Goal: Task Accomplishment & Management: Complete application form

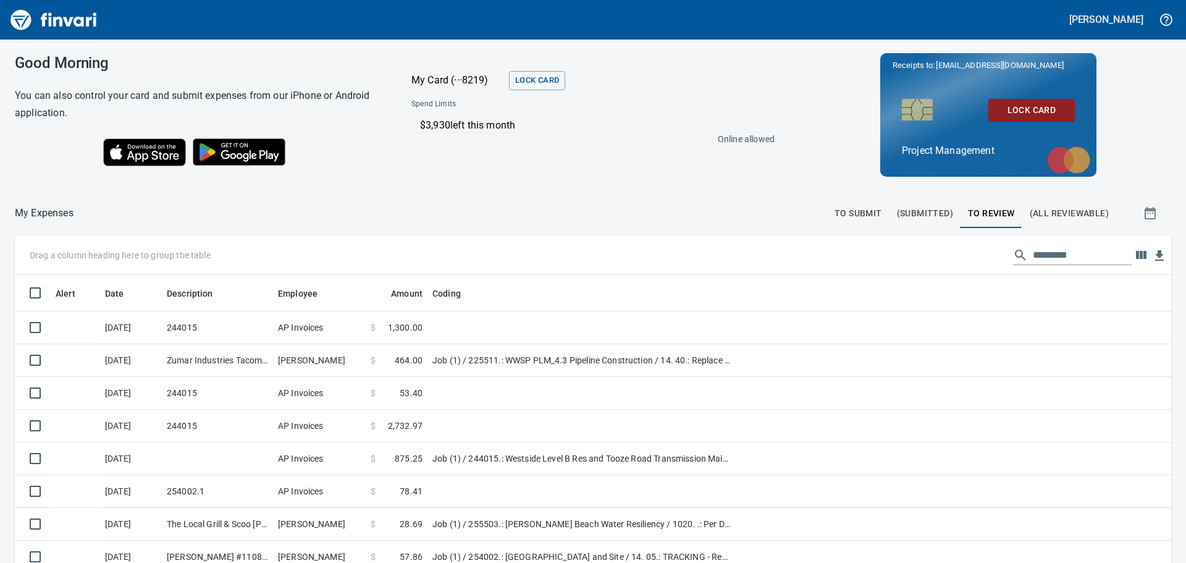
scroll to position [417, 1128]
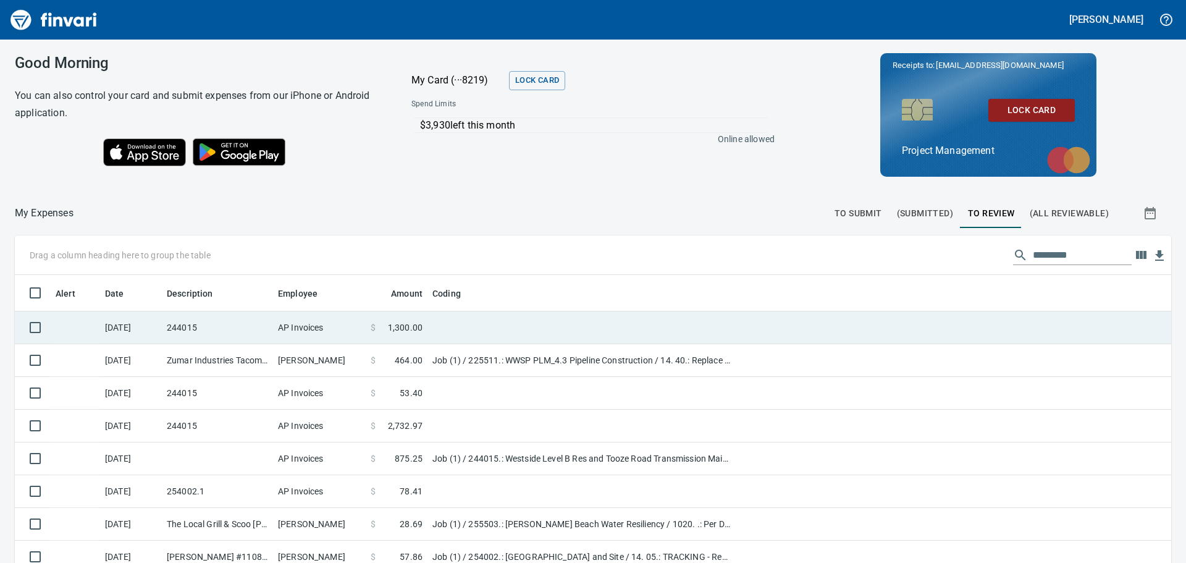
click at [424, 327] on td "$ 1,300.00" at bounding box center [397, 327] width 62 height 33
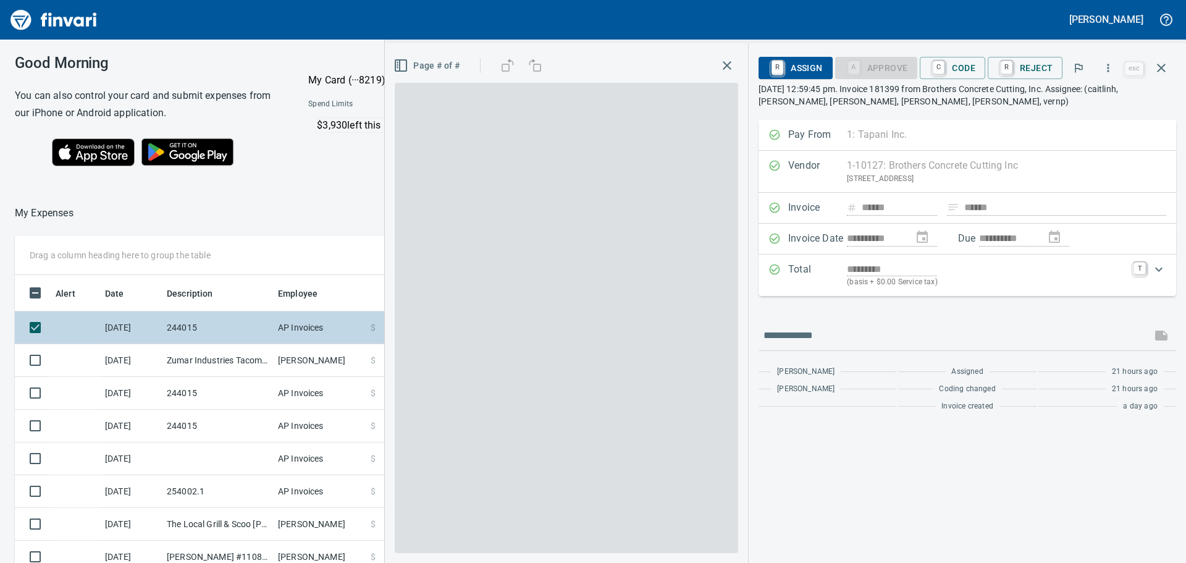
scroll to position [417, 819]
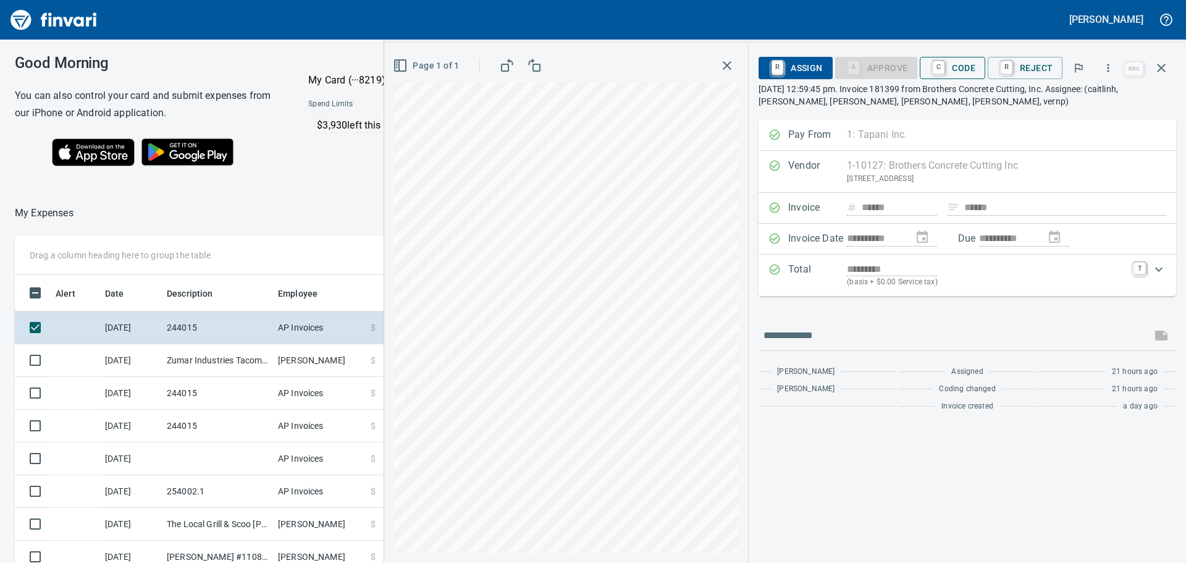
click at [955, 69] on span "C Code" at bounding box center [952, 67] width 46 height 21
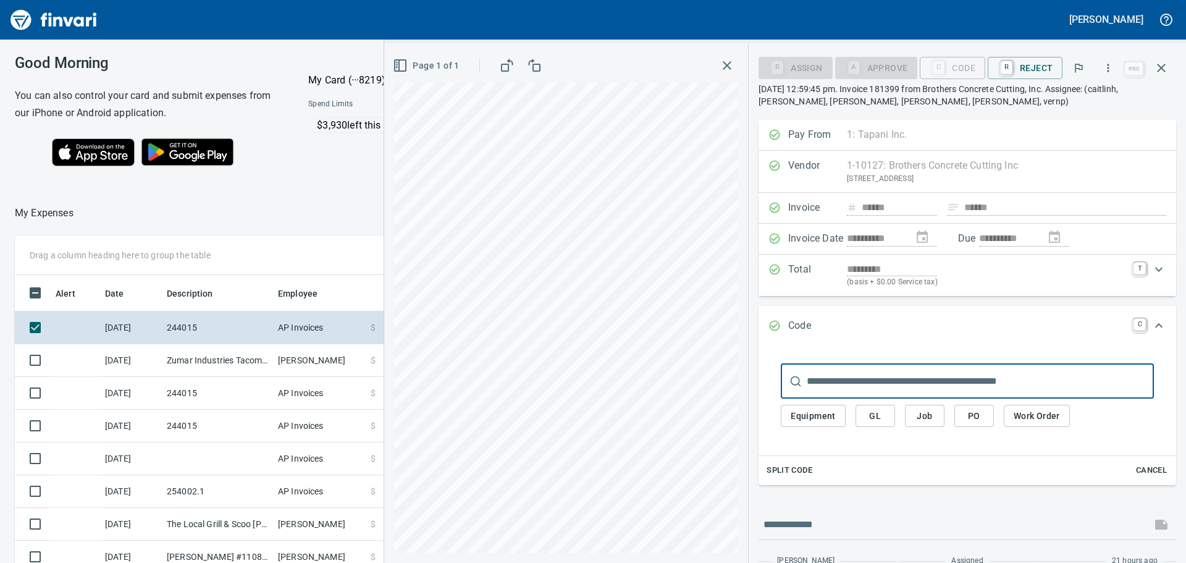
click at [883, 377] on input "text" at bounding box center [979, 381] width 347 height 35
click at [876, 380] on input "text" at bounding box center [979, 381] width 347 height 35
drag, startPoint x: 876, startPoint y: 380, endPoint x: 848, endPoint y: 387, distance: 29.4
click at [848, 387] on input "text" at bounding box center [979, 381] width 347 height 35
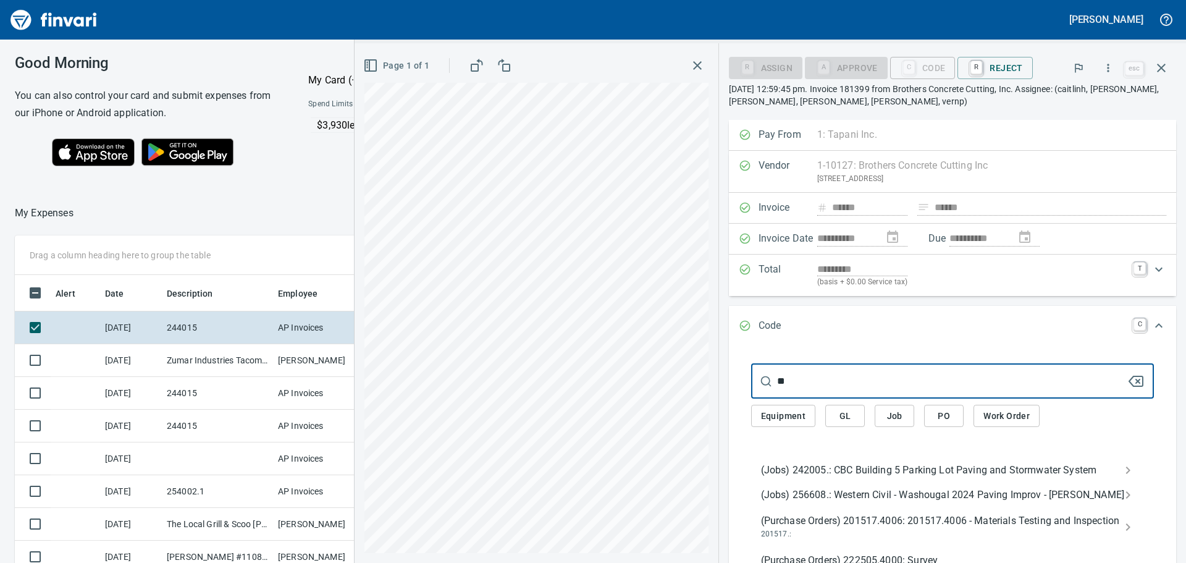
type input "*"
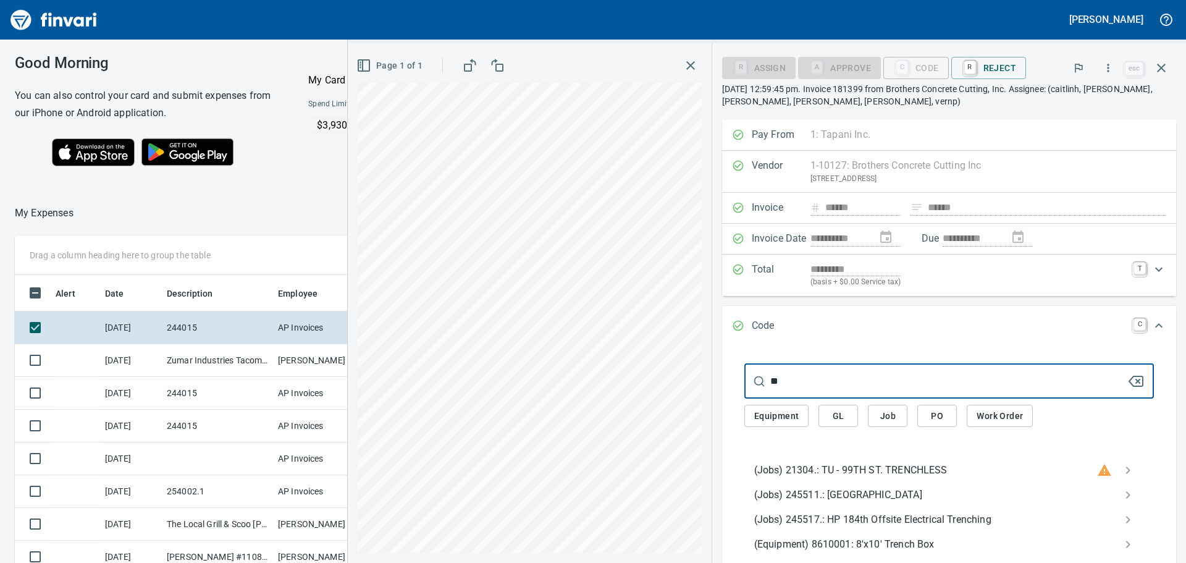
type input "*"
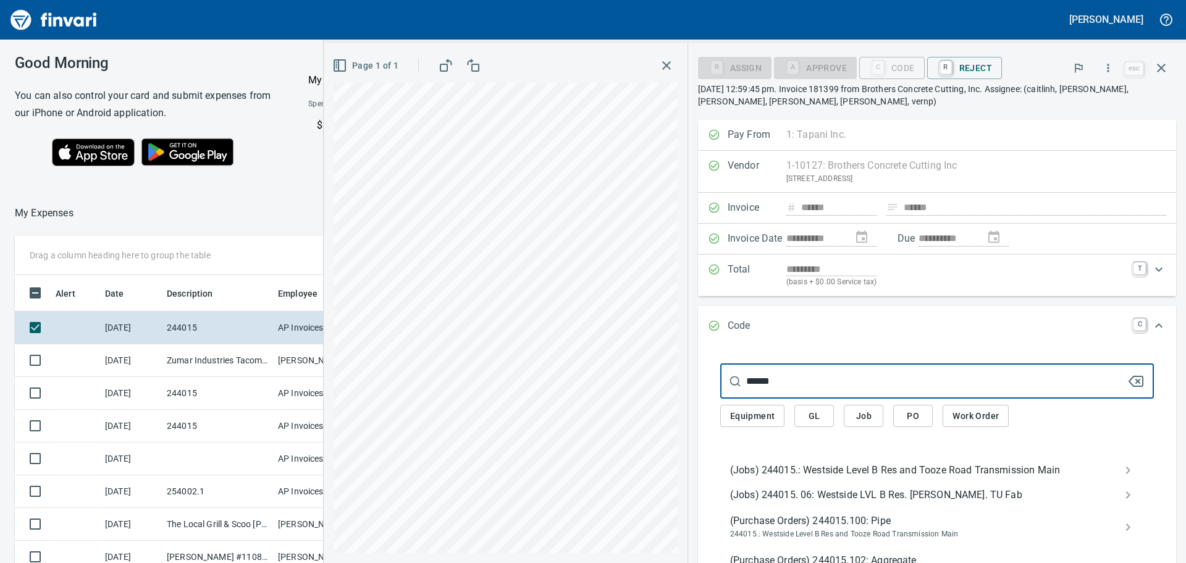
type input "******"
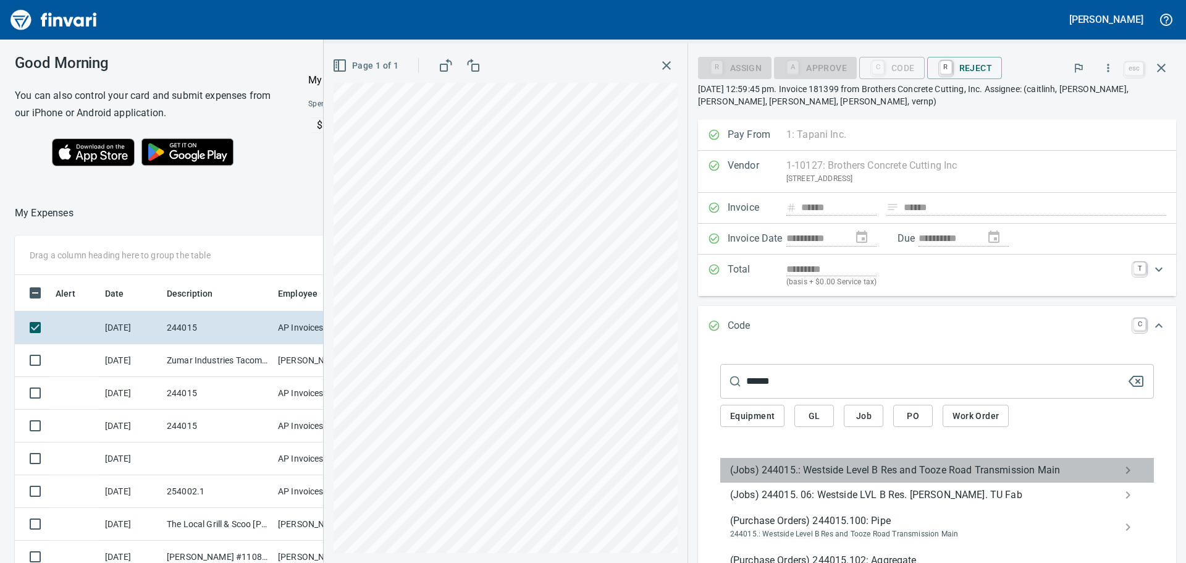
click at [748, 471] on span "(Jobs) 244015.: Westside Level B Res and Tooze Road Transmission Main" at bounding box center [927, 470] width 394 height 15
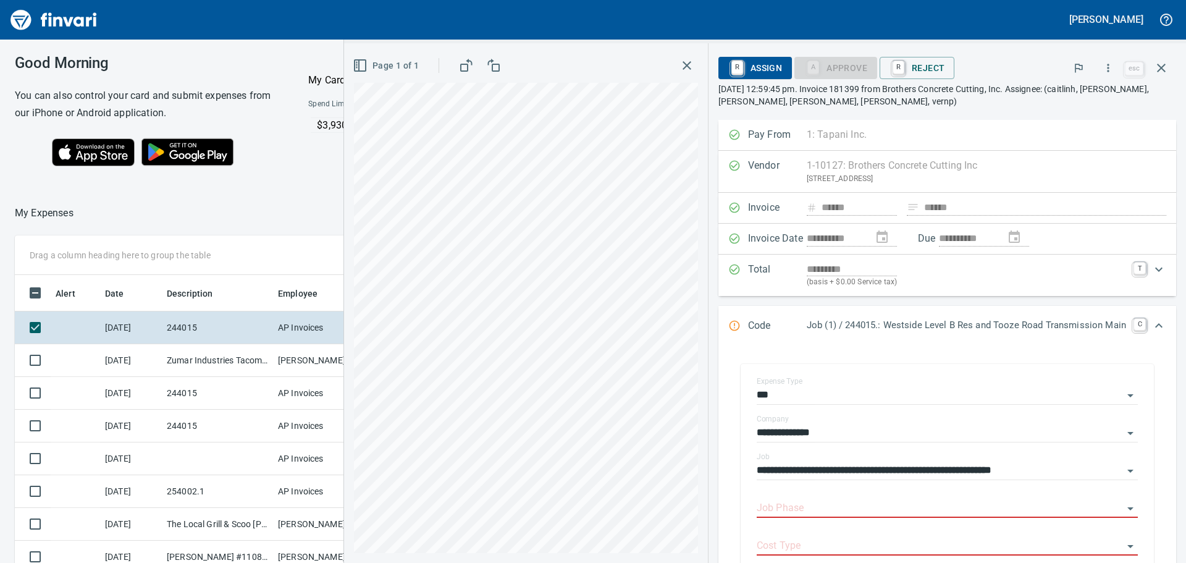
scroll to position [183, 0]
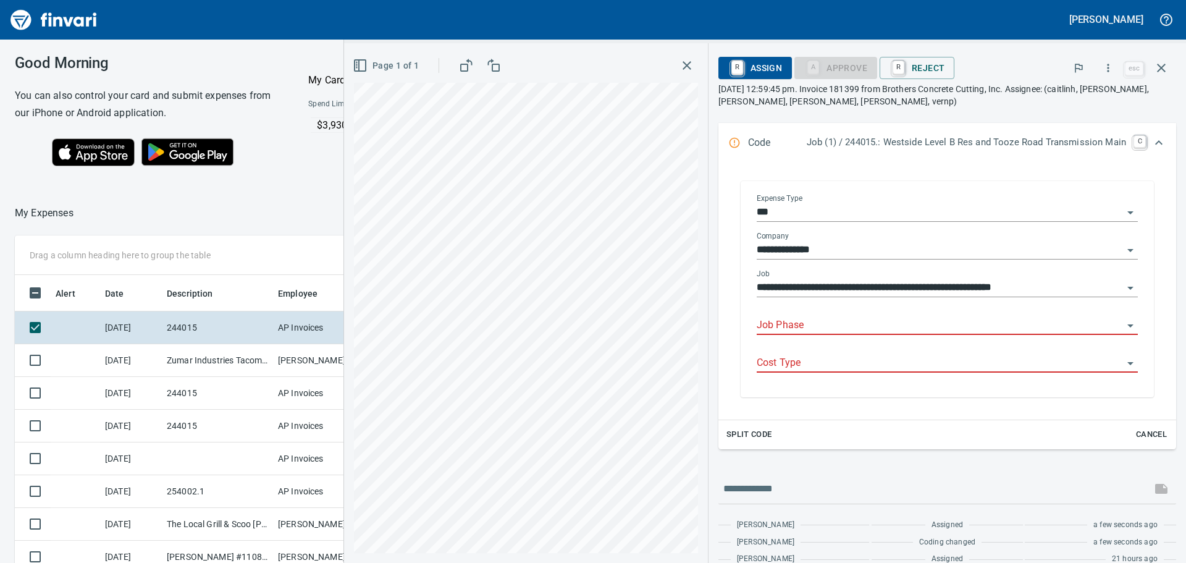
click at [823, 320] on input "Job Phase" at bounding box center [939, 325] width 366 height 17
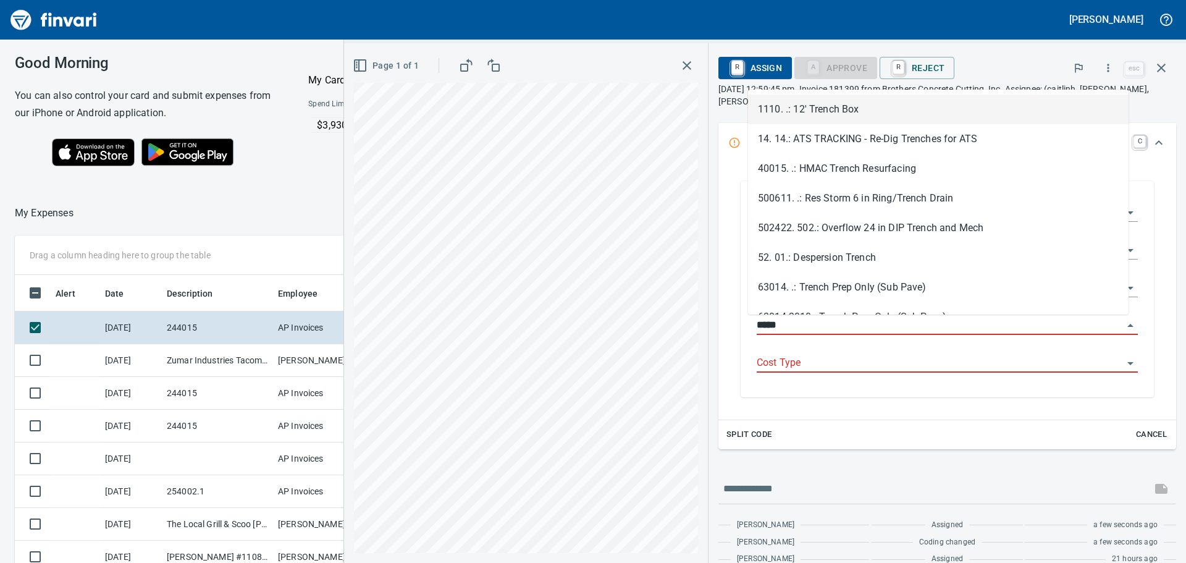
scroll to position [417, 819]
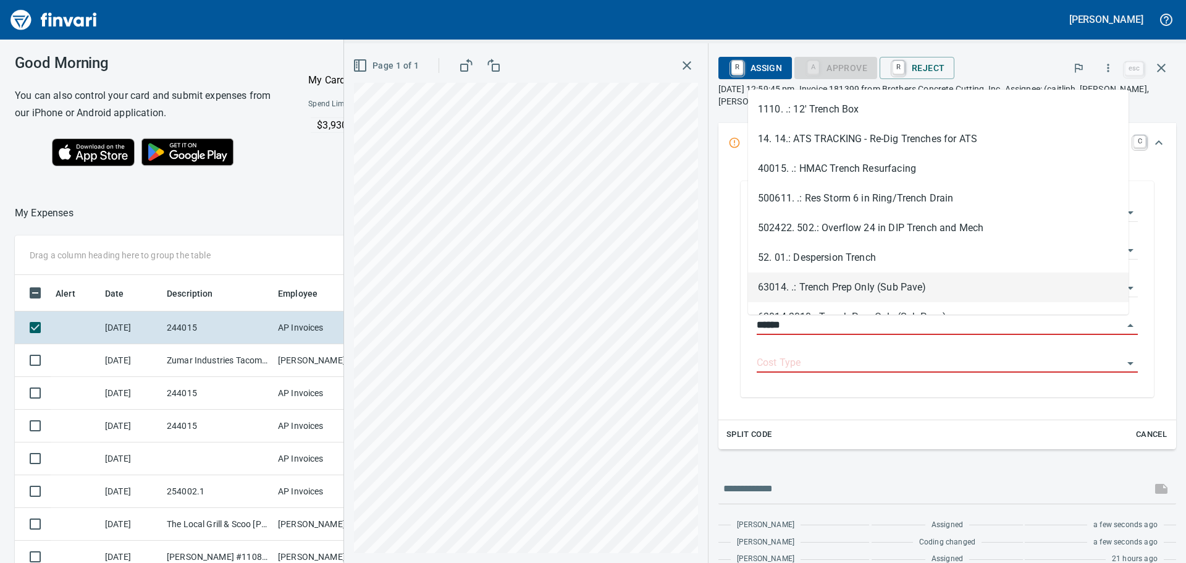
click at [879, 283] on li "63014. .: Trench Prep Only (Sub Pave)" at bounding box center [938, 287] width 380 height 30
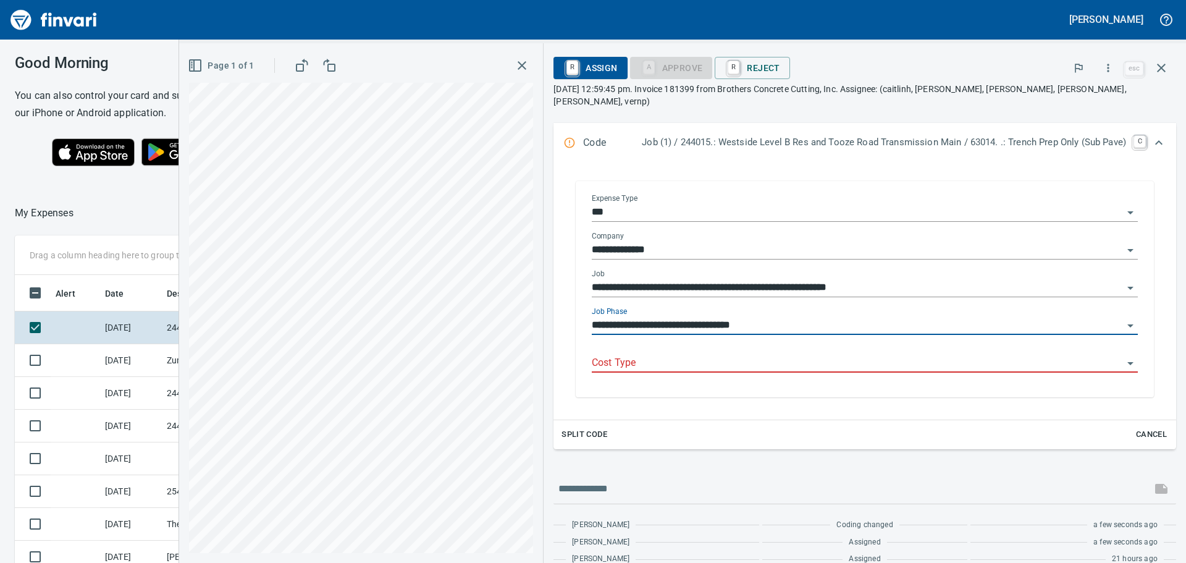
type input "**********"
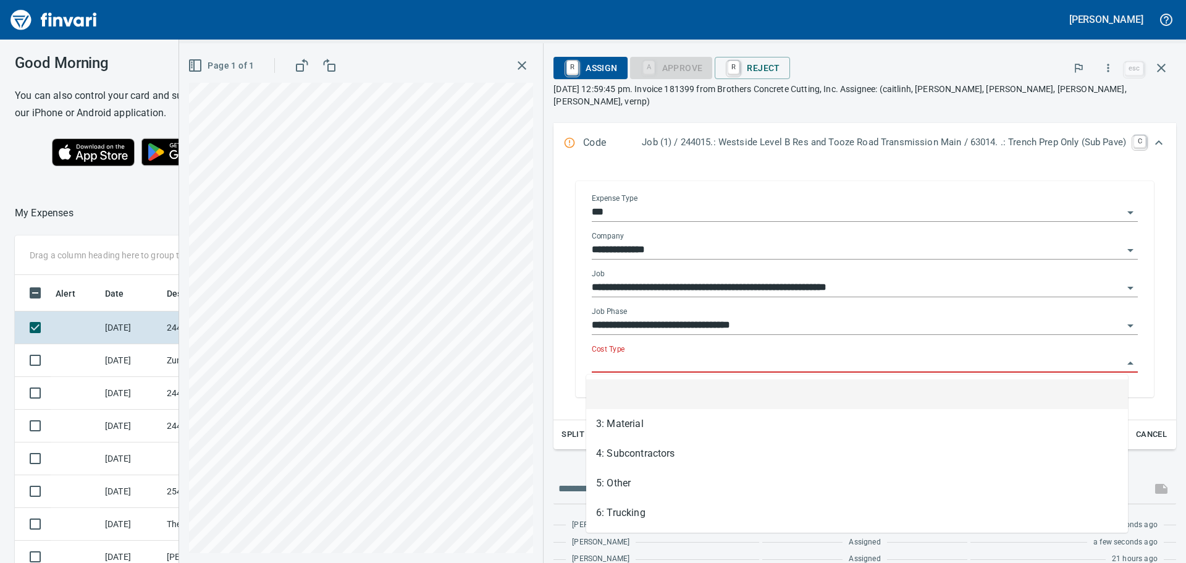
click at [846, 362] on input "Cost Type" at bounding box center [857, 362] width 531 height 17
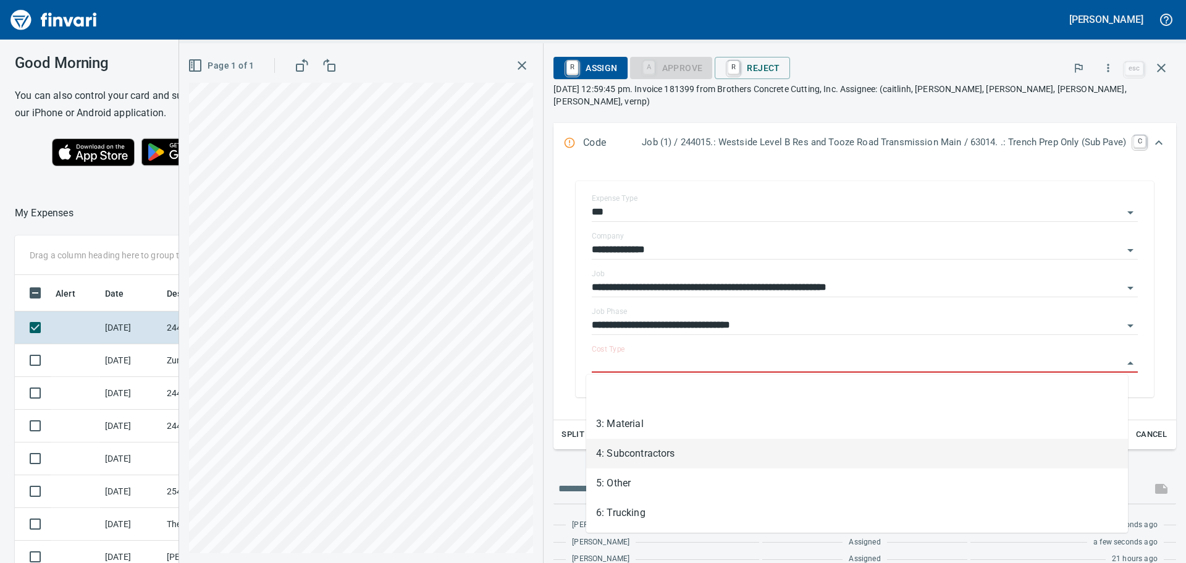
click at [701, 464] on li "4: Subcontractors" at bounding box center [857, 453] width 542 height 30
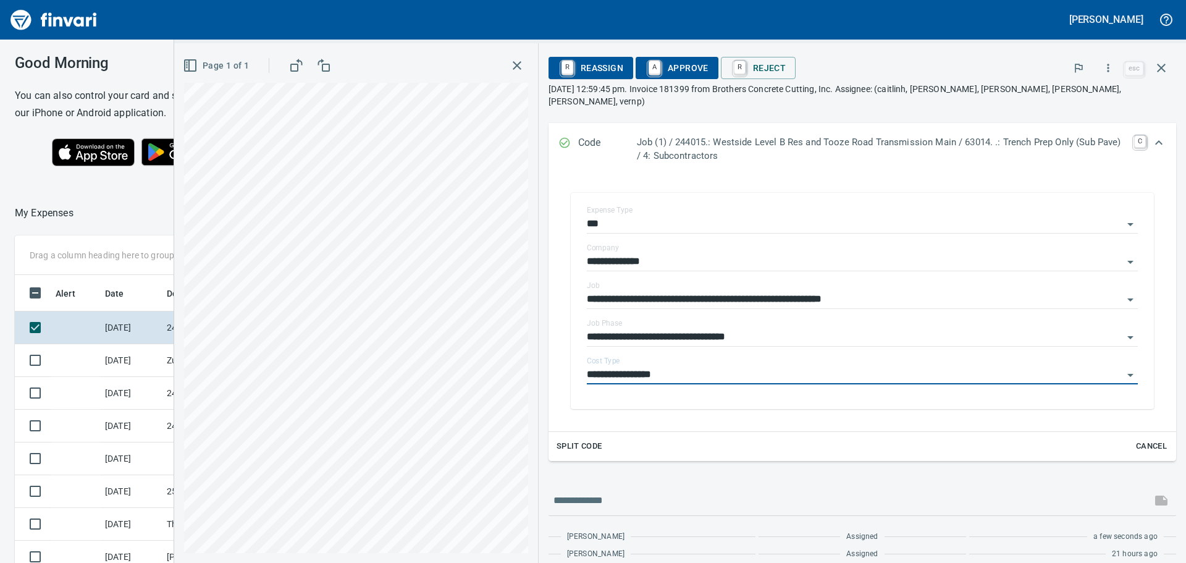
type input "**********"
click at [670, 66] on span "A Approve" at bounding box center [676, 67] width 63 height 21
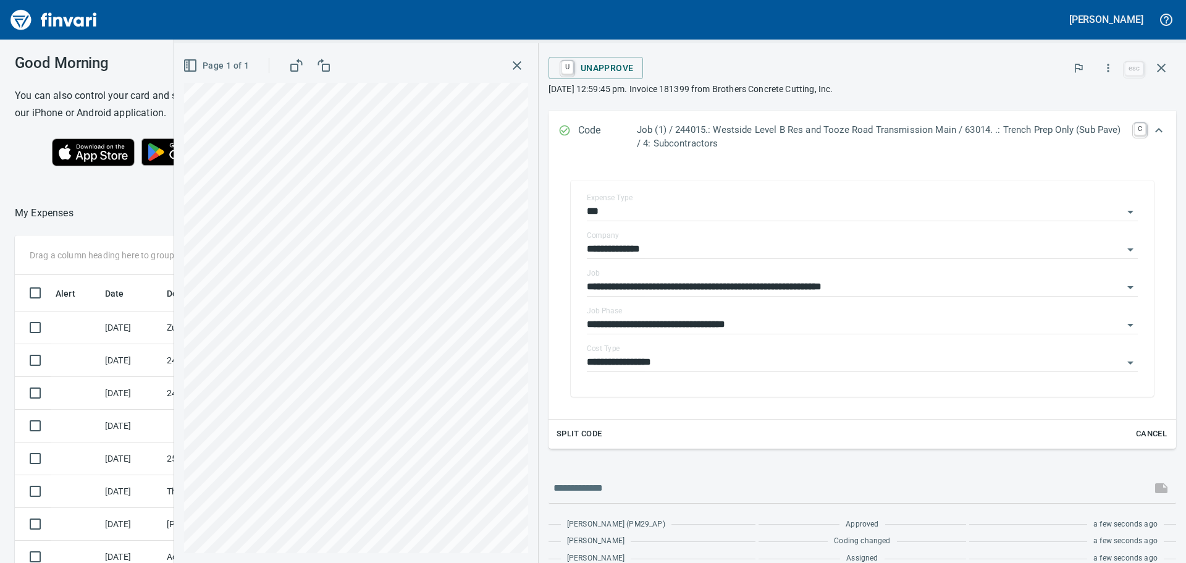
click at [509, 63] on icon "button" at bounding box center [516, 65] width 15 height 15
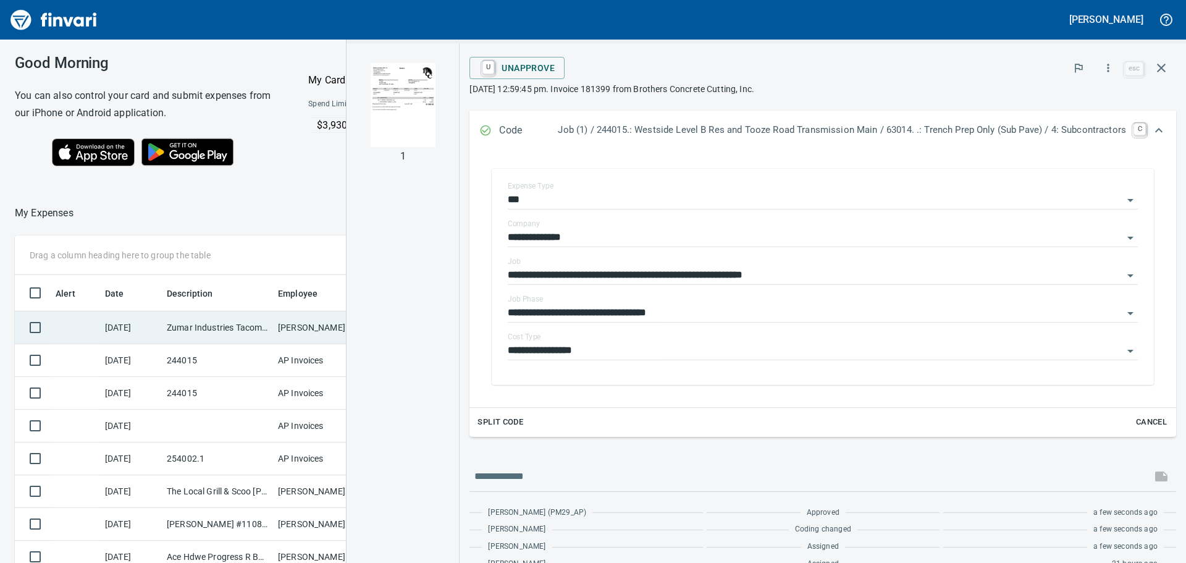
click at [249, 335] on td "Zumar Industries Tacoma [GEOGRAPHIC_DATA]" at bounding box center [217, 327] width 111 height 33
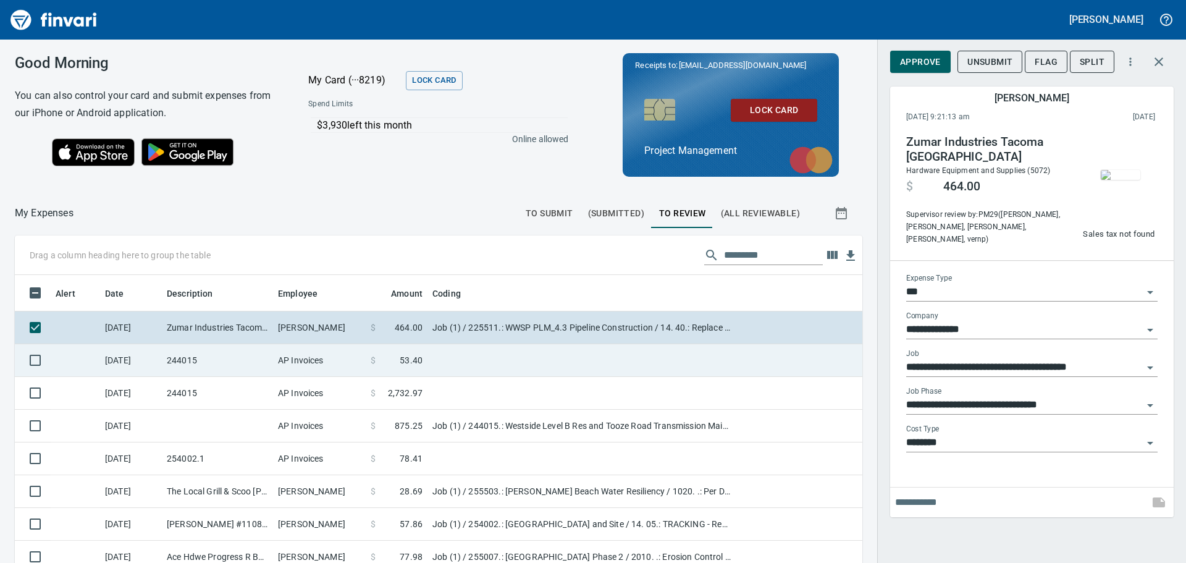
click at [503, 354] on td at bounding box center [581, 360] width 309 height 33
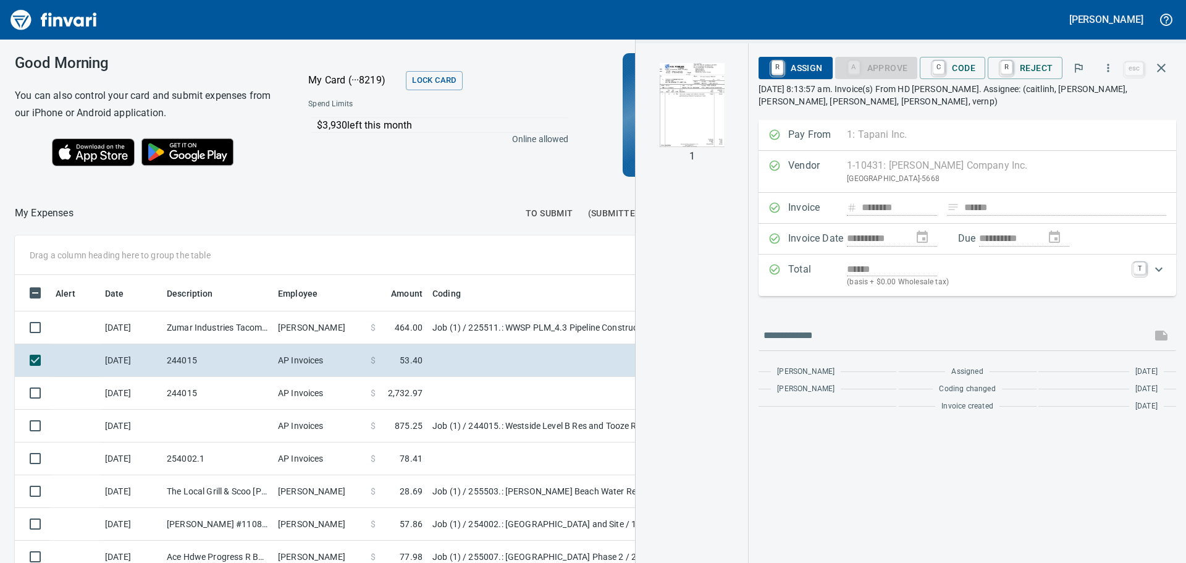
click at [718, 89] on img "button" at bounding box center [692, 105] width 84 height 84
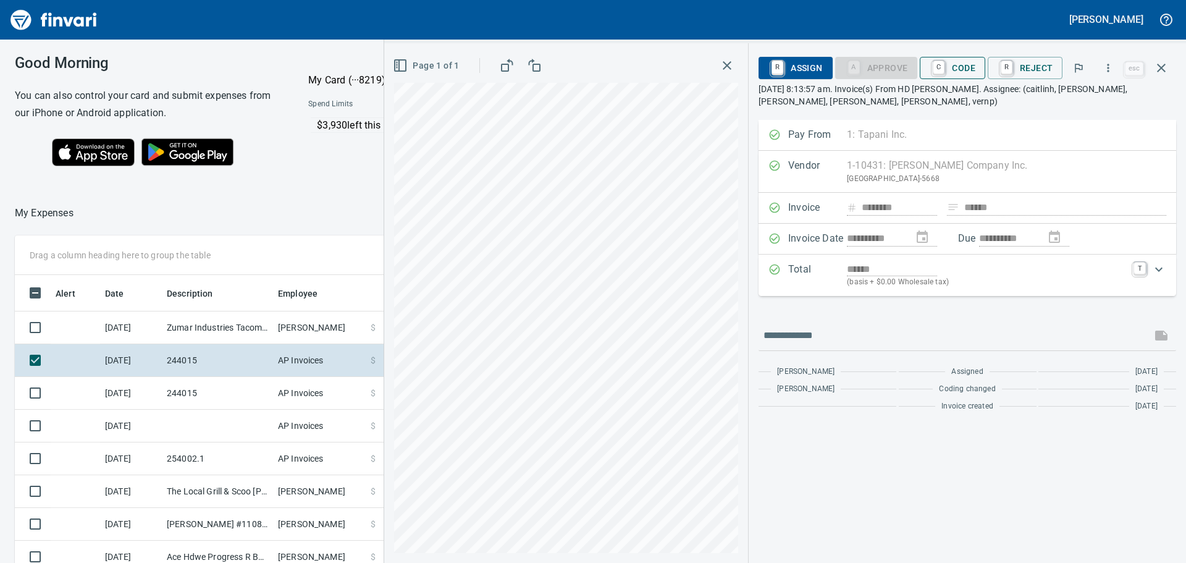
click at [959, 69] on span "C Code" at bounding box center [952, 67] width 46 height 21
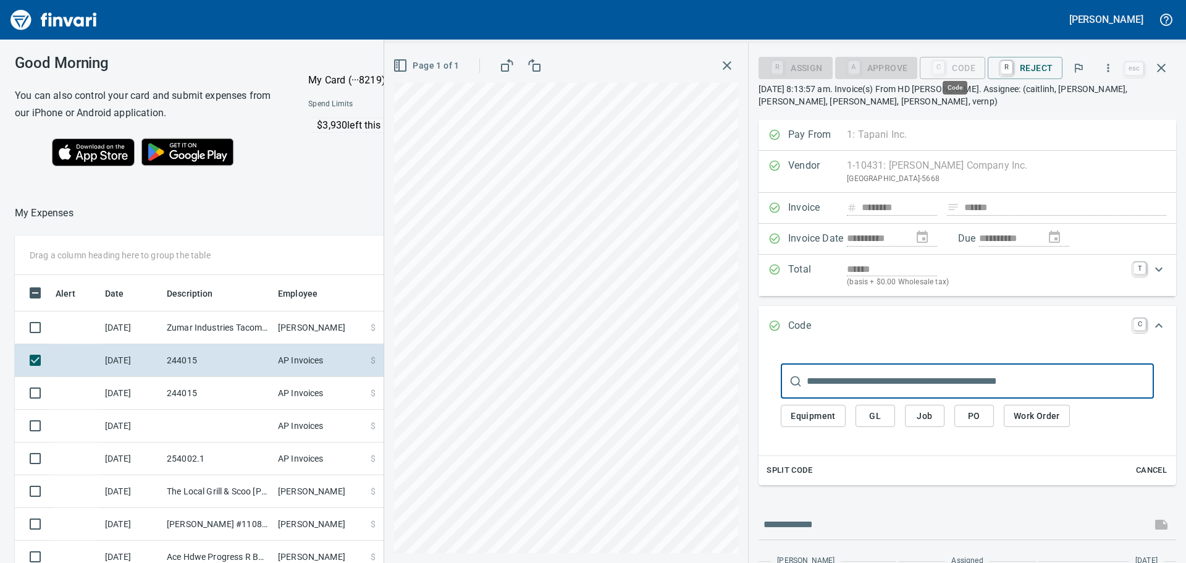
scroll to position [417, 819]
click at [910, 385] on input "text" at bounding box center [979, 381] width 347 height 35
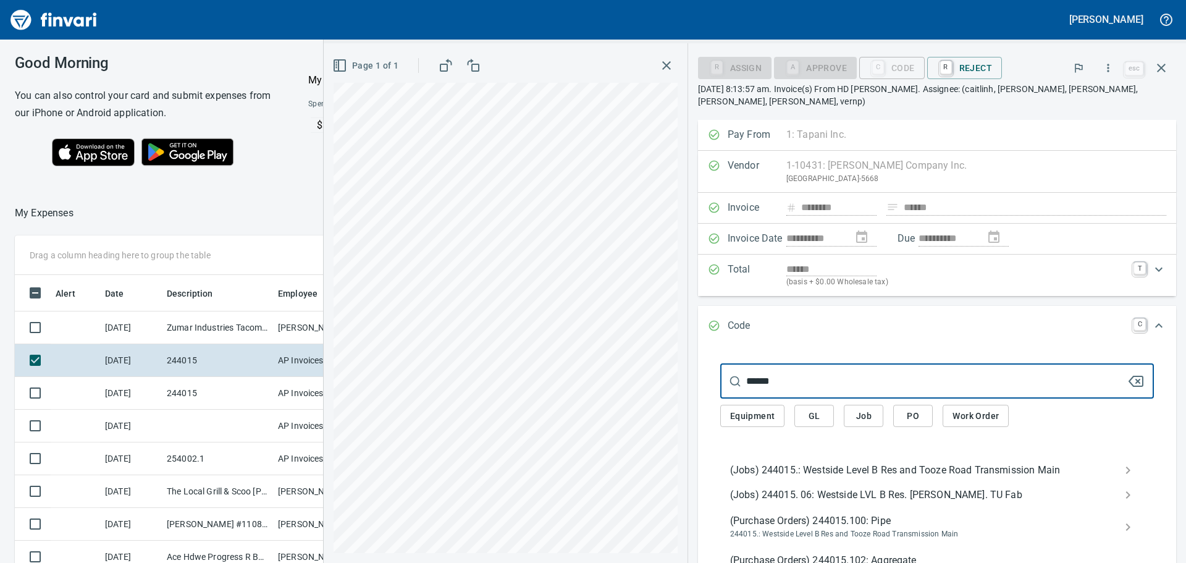
type input "******"
click at [871, 470] on span "(Jobs) 244015.: Westside Level B Res and Tooze Road Transmission Main" at bounding box center [927, 470] width 394 height 15
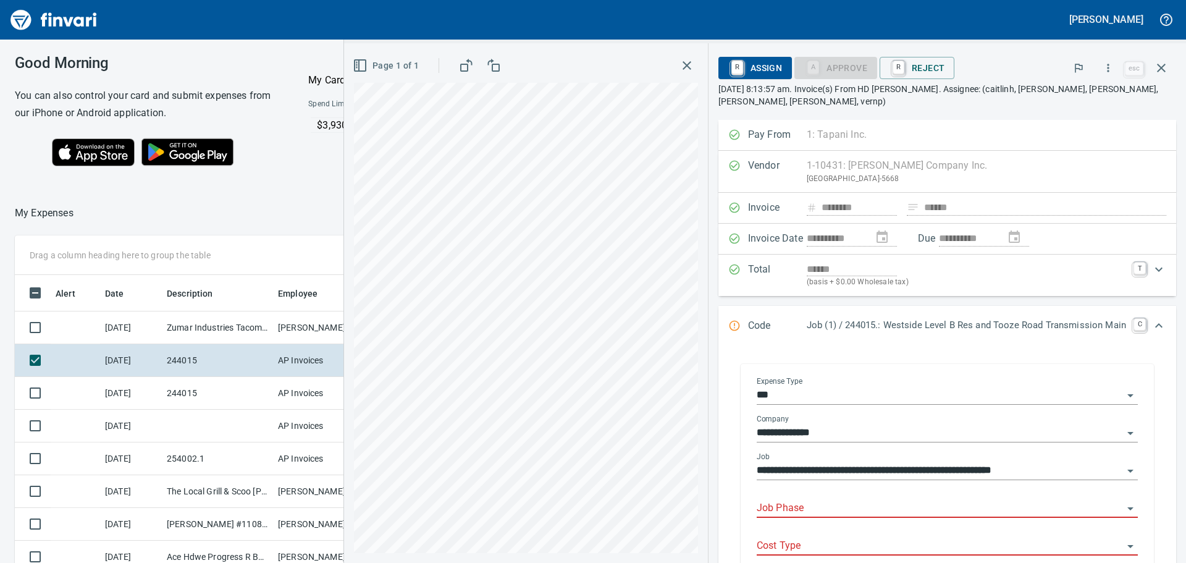
click at [832, 502] on input "Job Phase" at bounding box center [939, 508] width 366 height 17
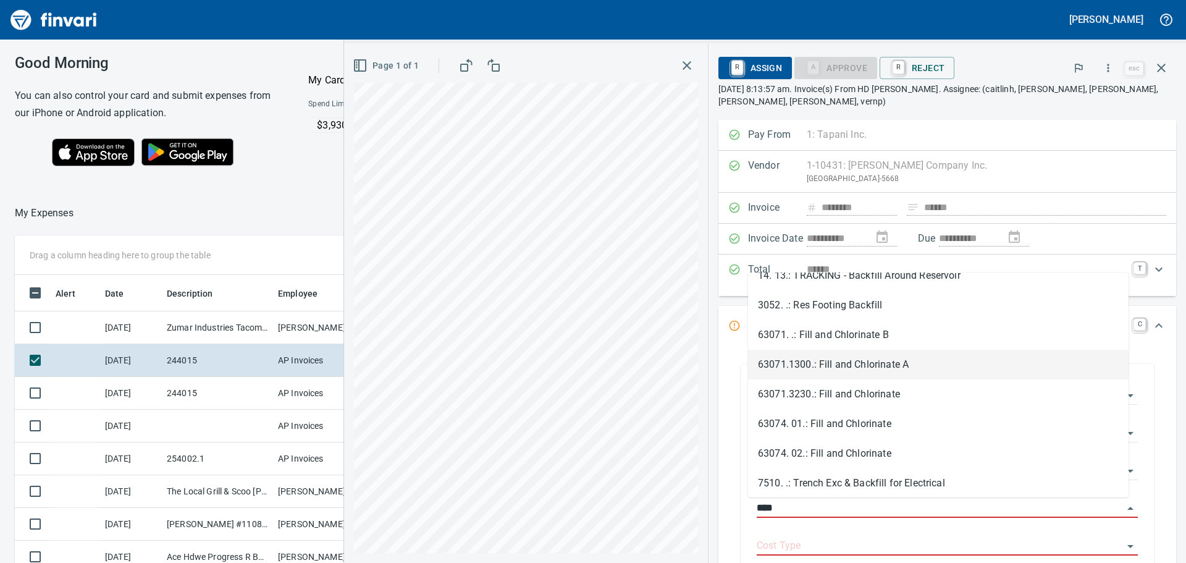
scroll to position [111, 0]
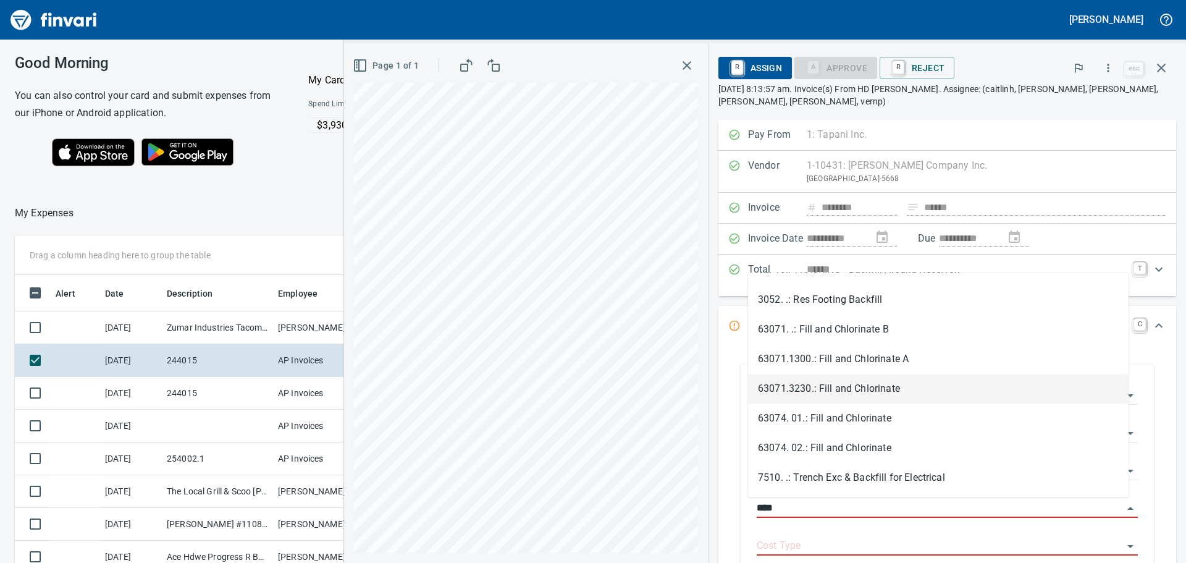
click at [865, 396] on li "63071.3230.: Fill and Chlorinate" at bounding box center [938, 389] width 380 height 30
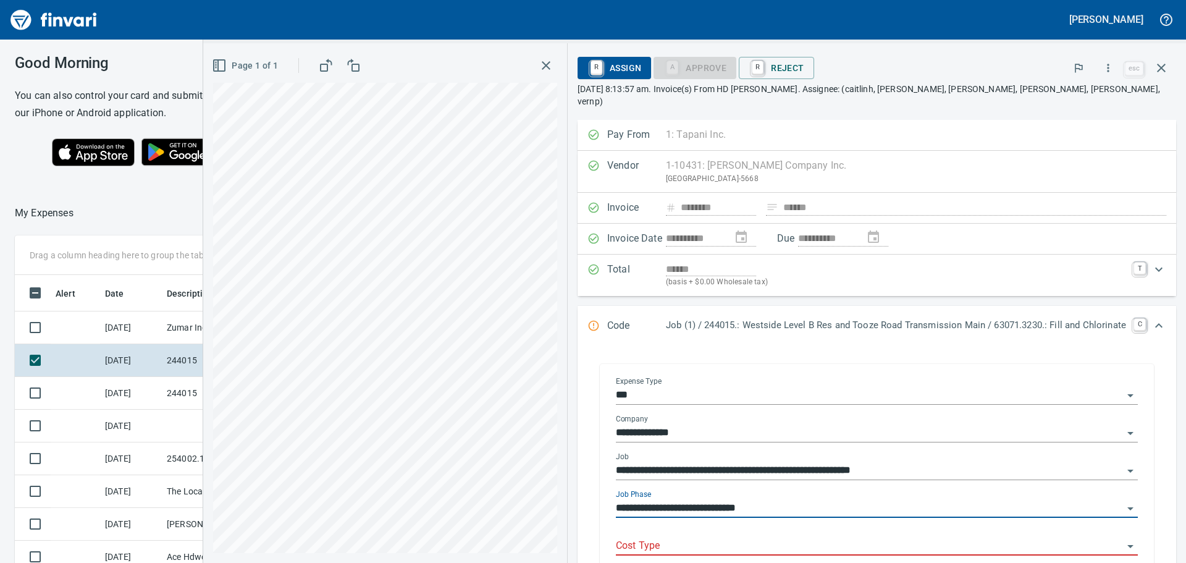
type input "**********"
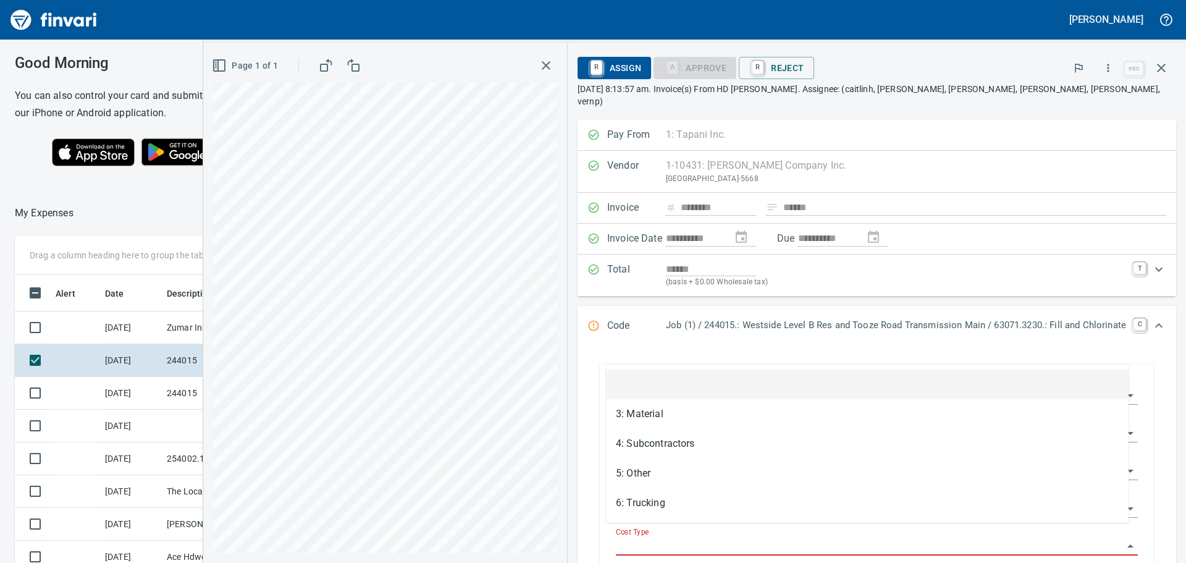
click at [769, 537] on input "Cost Type" at bounding box center [869, 545] width 507 height 17
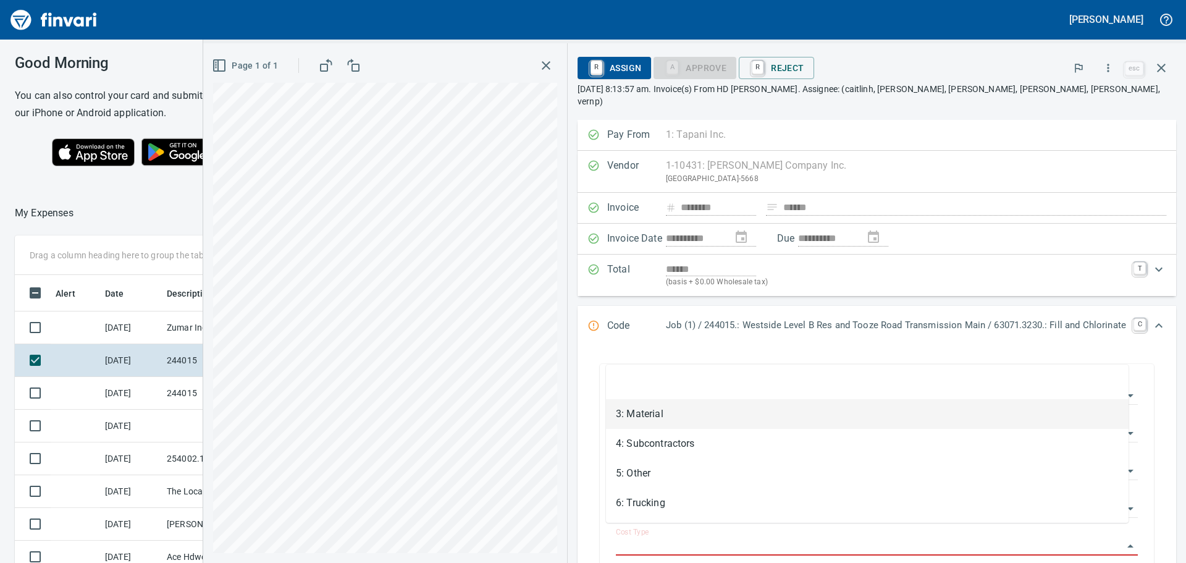
scroll to position [417, 819]
click at [775, 419] on li "3: Material" at bounding box center [867, 414] width 522 height 30
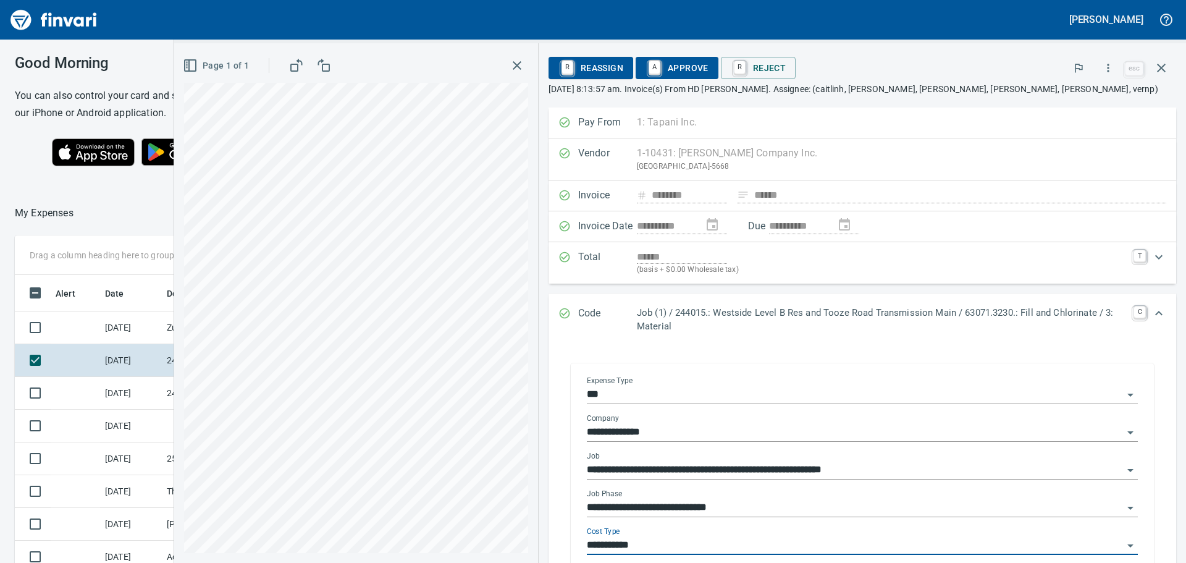
type input "**********"
